Goal: Find specific fact: Find specific fact

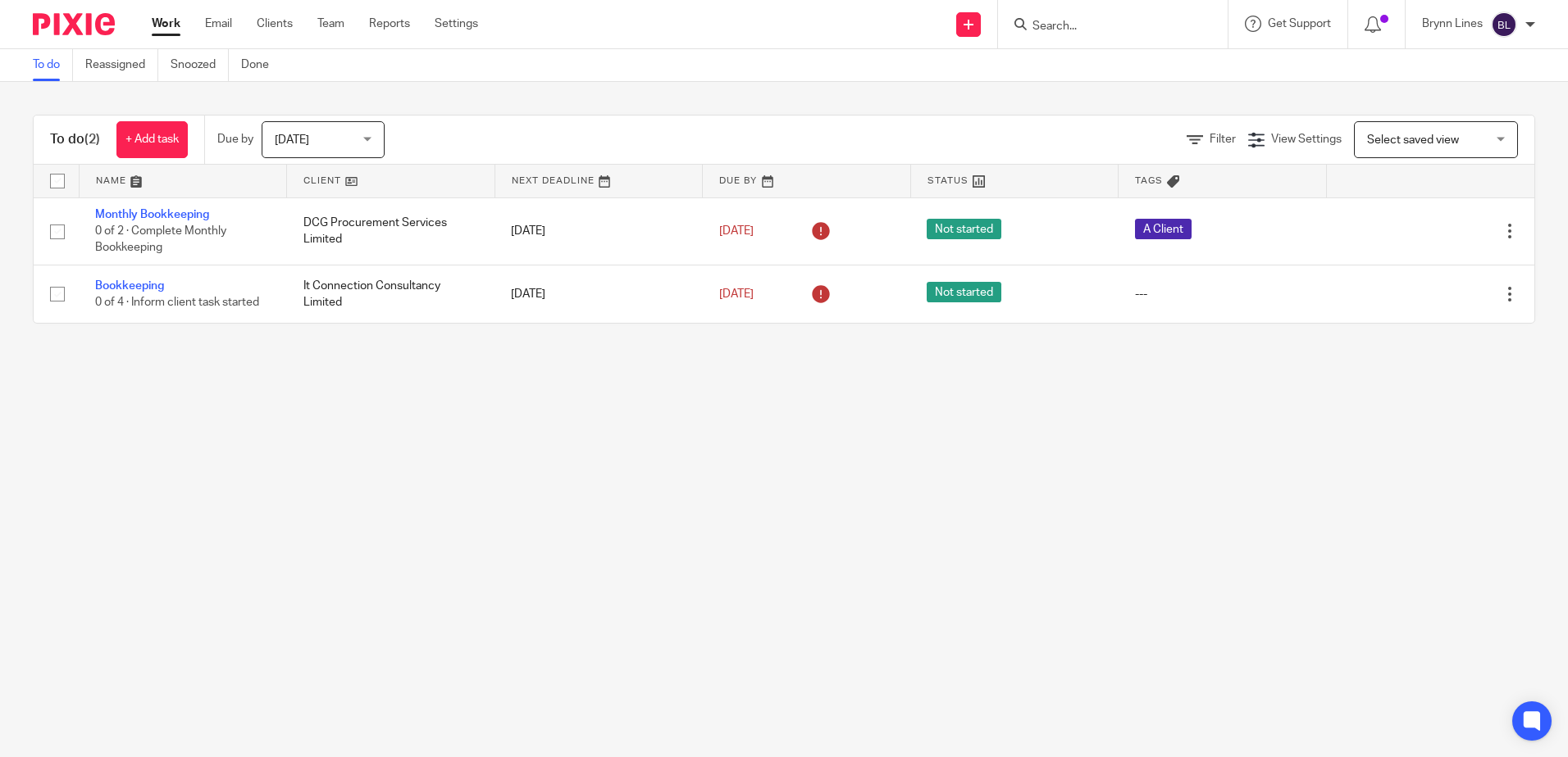
click at [1052, 40] on div at bounding box center [1112, 24] width 230 height 48
click at [1054, 36] on div at bounding box center [1112, 24] width 230 height 48
click at [1060, 27] on input "Search" at bounding box center [1105, 27] width 148 height 15
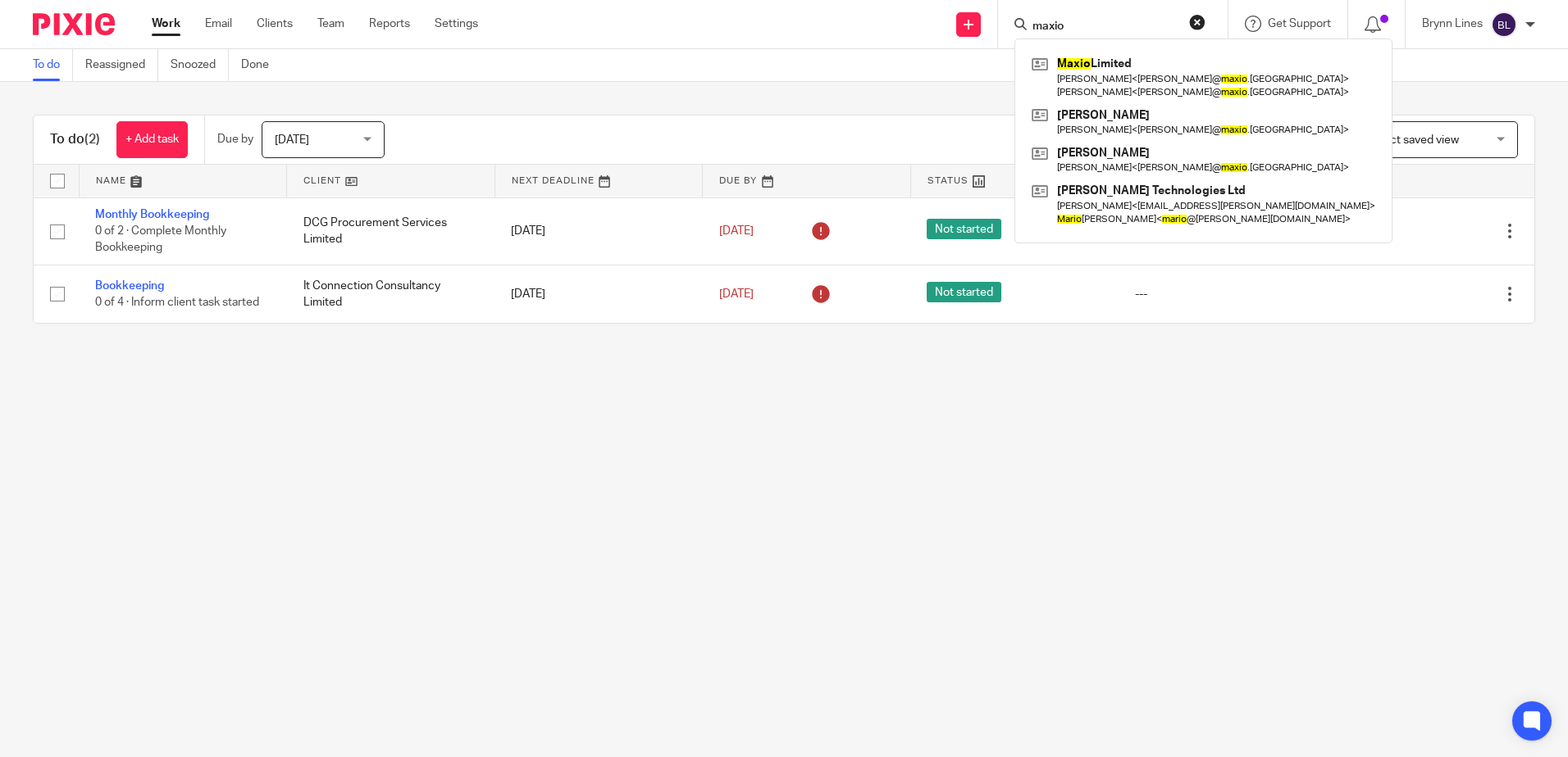
type input "maxio"
click button "submit" at bounding box center [0, 0] width 0 height 0
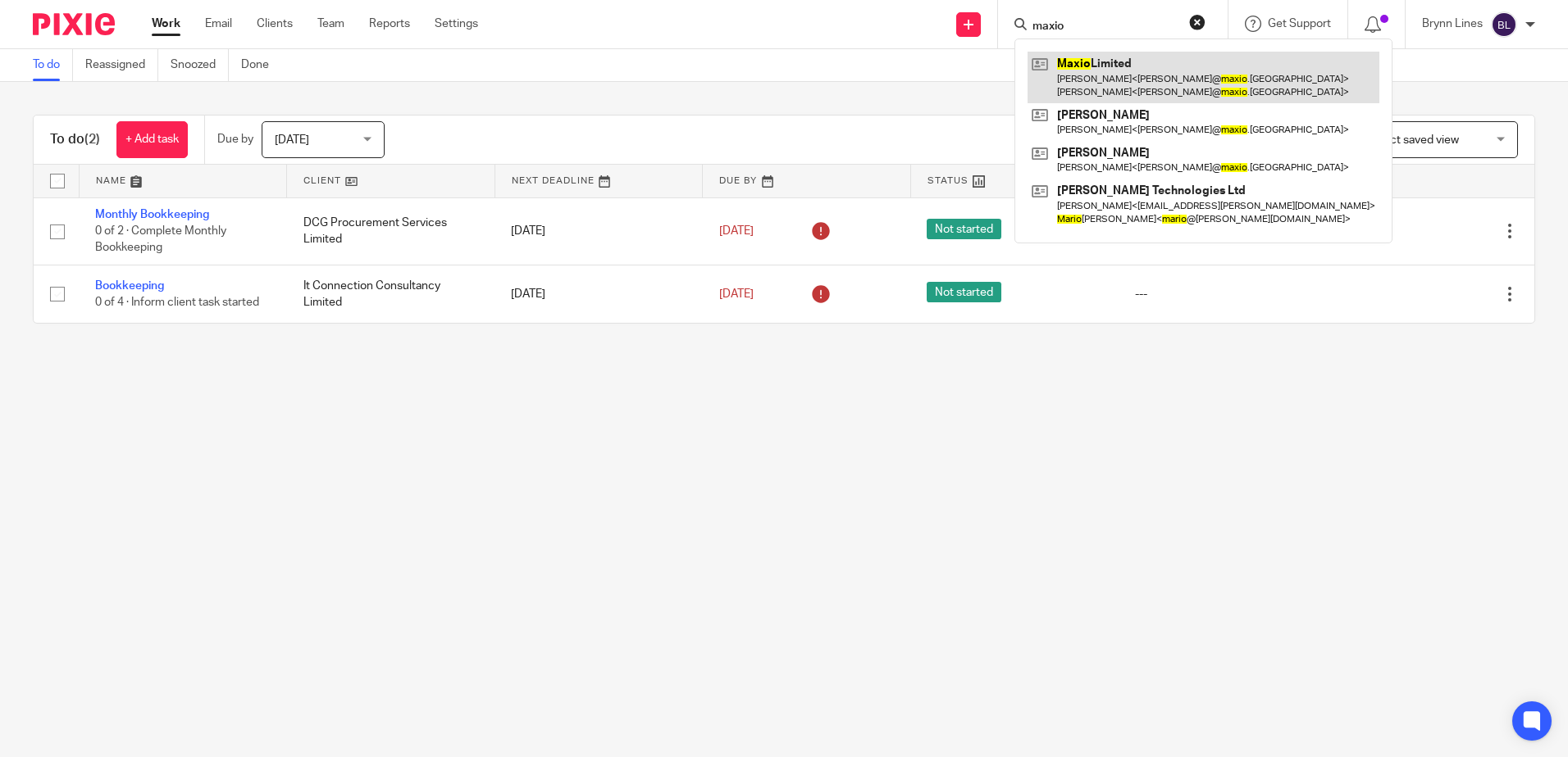
click at [1121, 86] on link at bounding box center [1203, 77] width 352 height 51
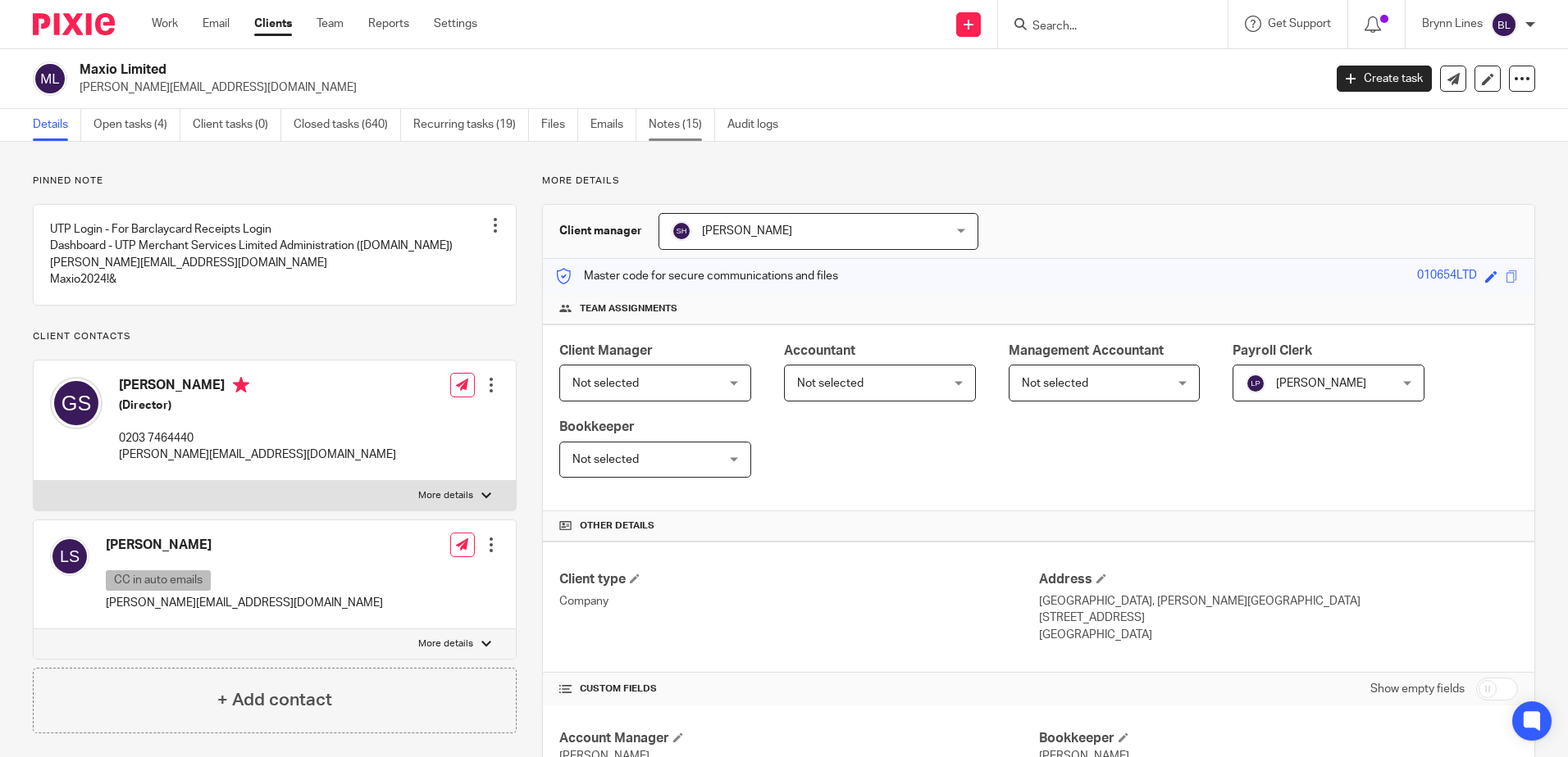
click at [688, 114] on link "Notes (15)" at bounding box center [681, 125] width 66 height 32
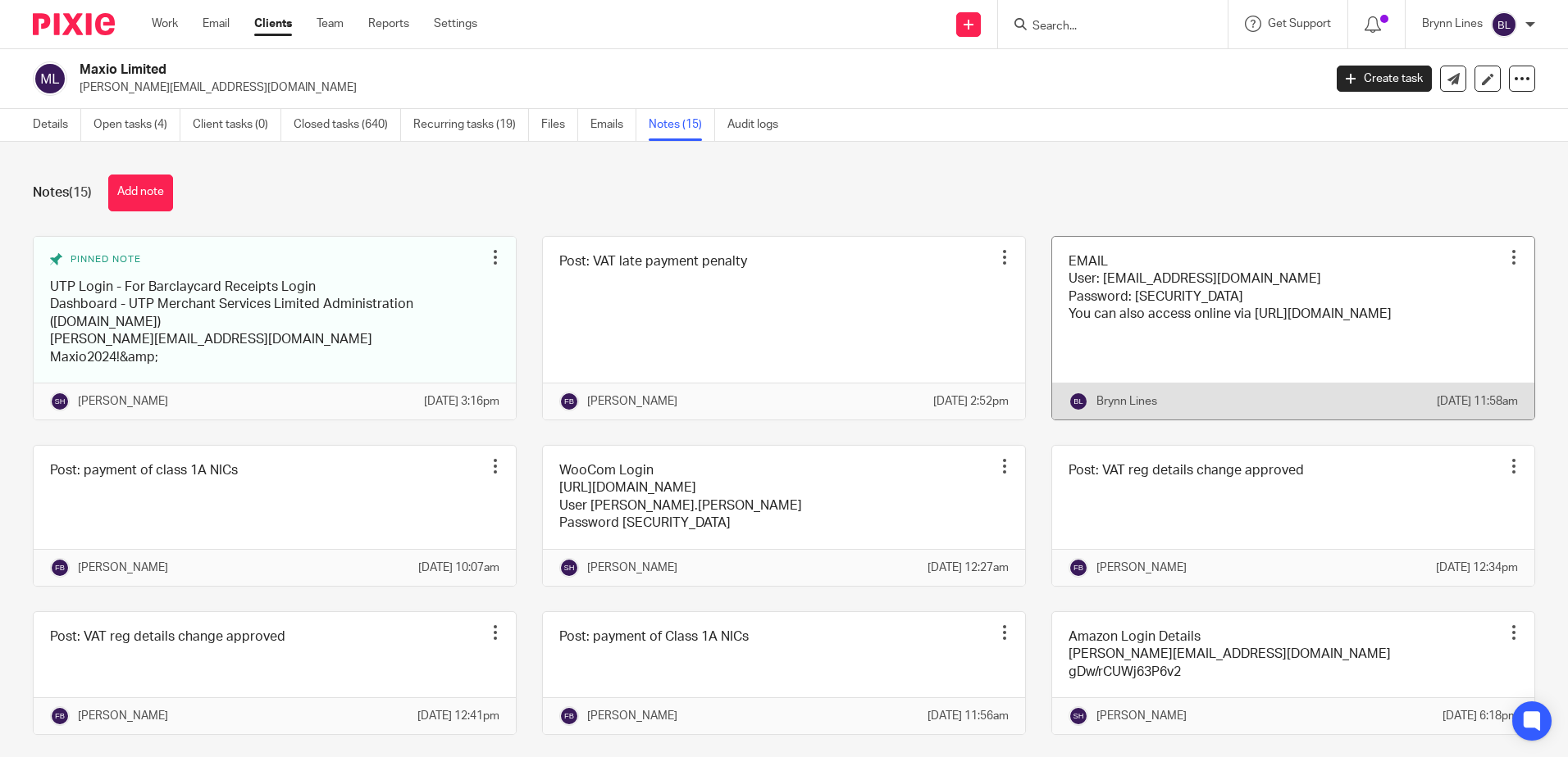
click at [1156, 350] on link at bounding box center [1293, 328] width 482 height 183
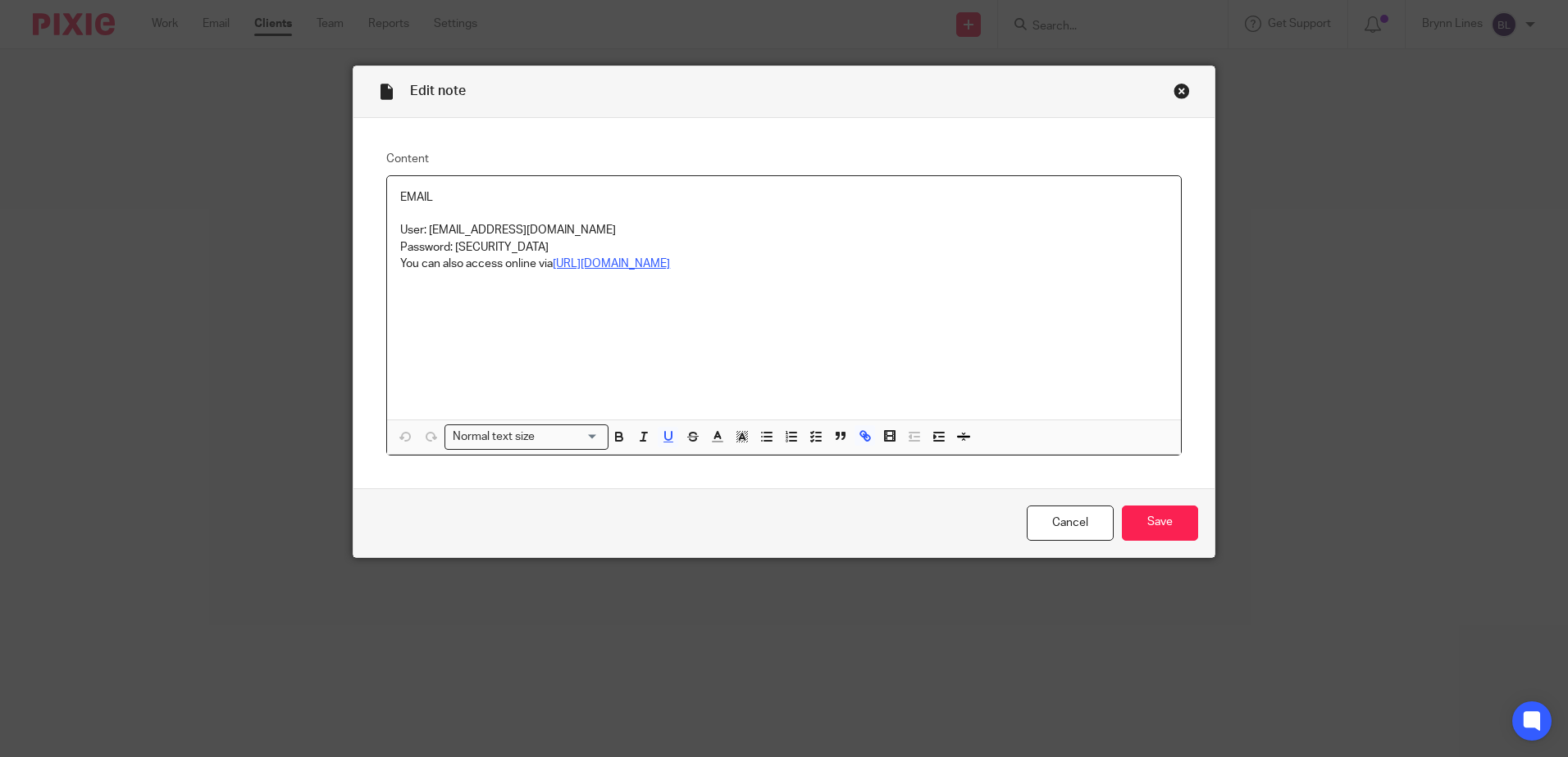
click at [608, 264] on u "https://outlook.office.com" at bounding box center [611, 264] width 117 height 11
click at [609, 264] on u "https://outlook.office.com" at bounding box center [611, 264] width 117 height 11
click at [535, 293] on link "https://outlook.office.com" at bounding box center [545, 295] width 117 height 17
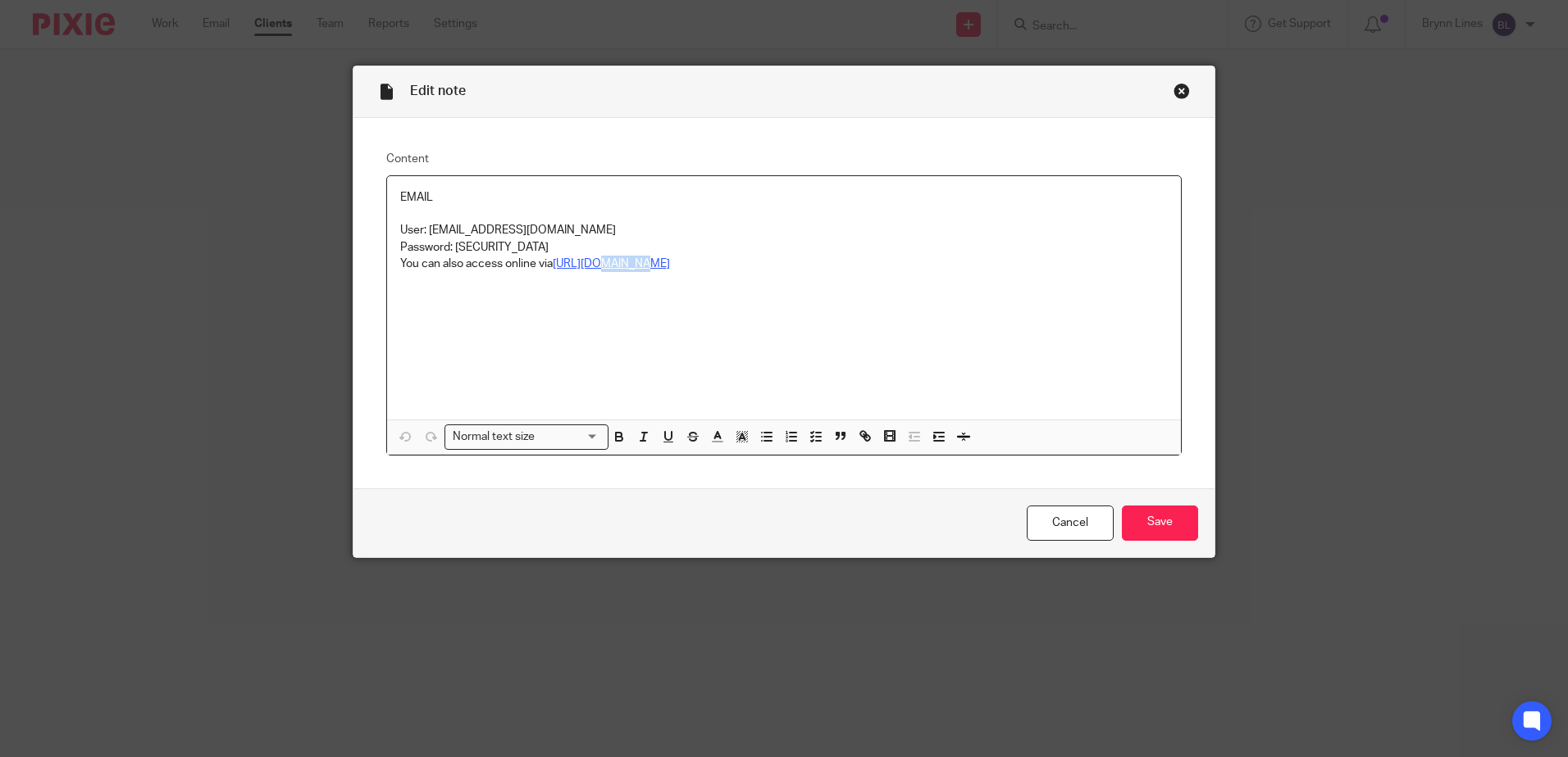
drag, startPoint x: 556, startPoint y: 246, endPoint x: 452, endPoint y: 242, distance: 104.1
click at [452, 242] on p "Password: K*333793590560ah" at bounding box center [784, 247] width 768 height 17
copy p "K*333793590560ah"
